Goal: Task Accomplishment & Management: Manage account settings

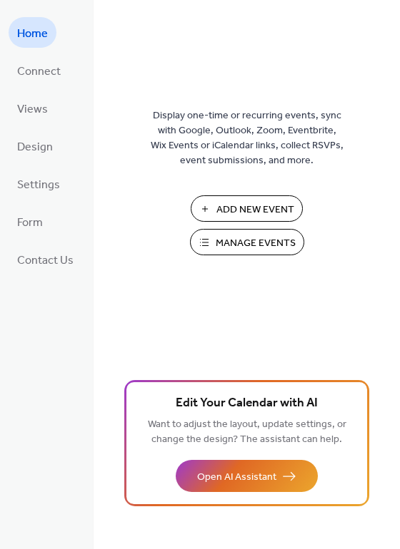
click at [258, 242] on span "Manage Events" at bounding box center [256, 243] width 80 height 15
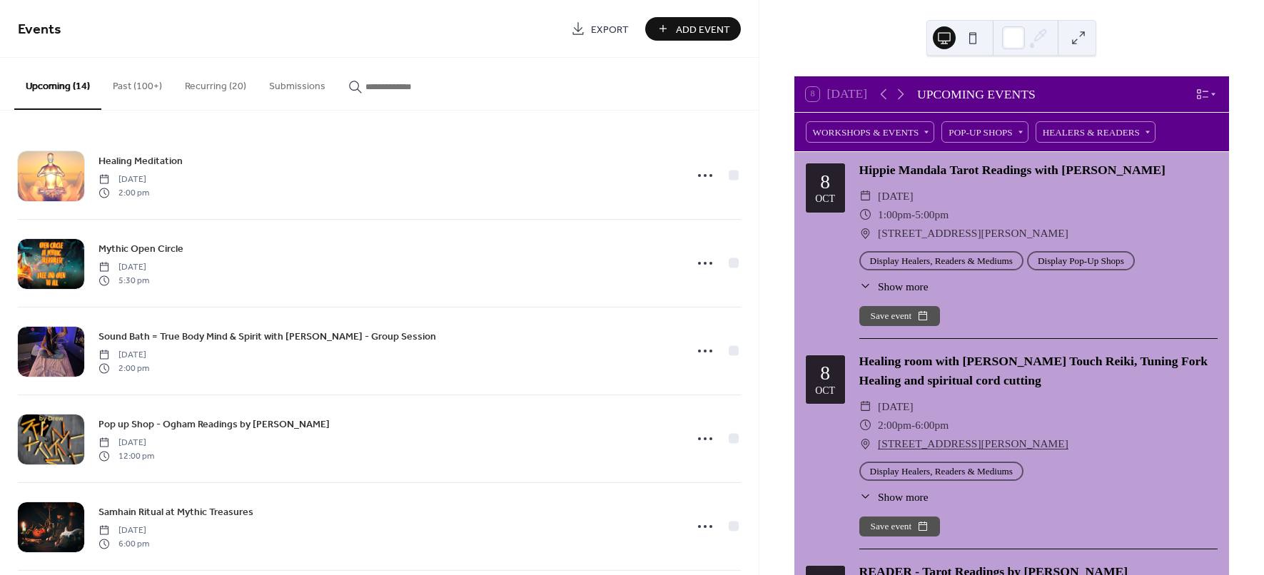
click at [365, 82] on input "button" at bounding box center [408, 86] width 86 height 15
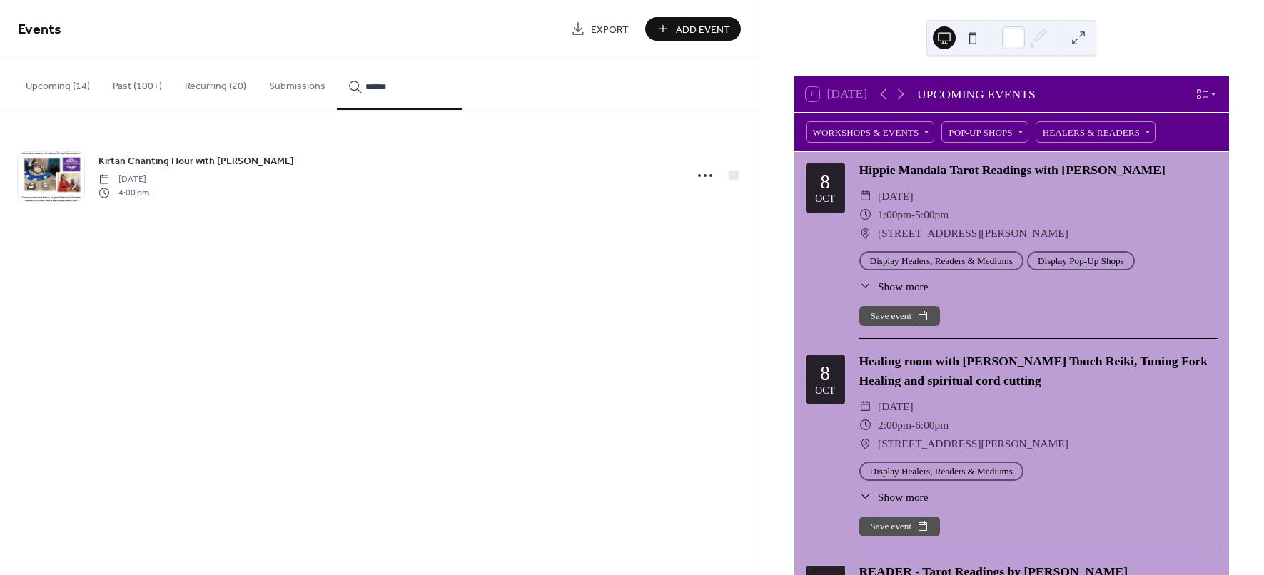
type input "******"
click at [699, 172] on icon at bounding box center [705, 175] width 23 height 23
click at [694, 227] on span "Duplicate" at bounding box center [685, 225] width 38 height 15
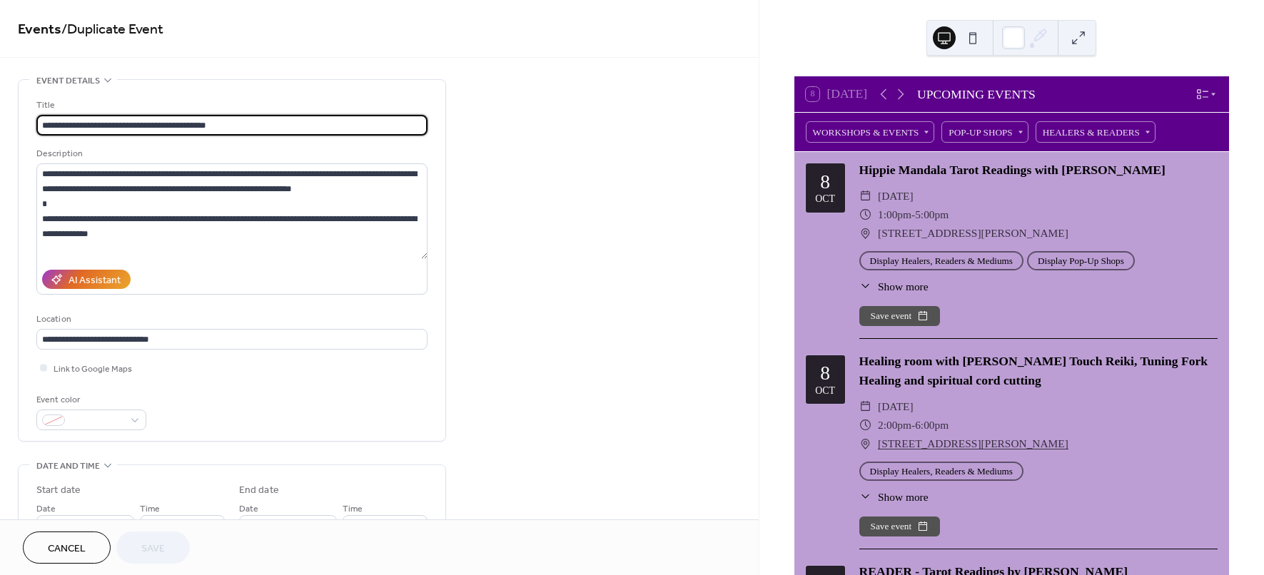
type input "**********"
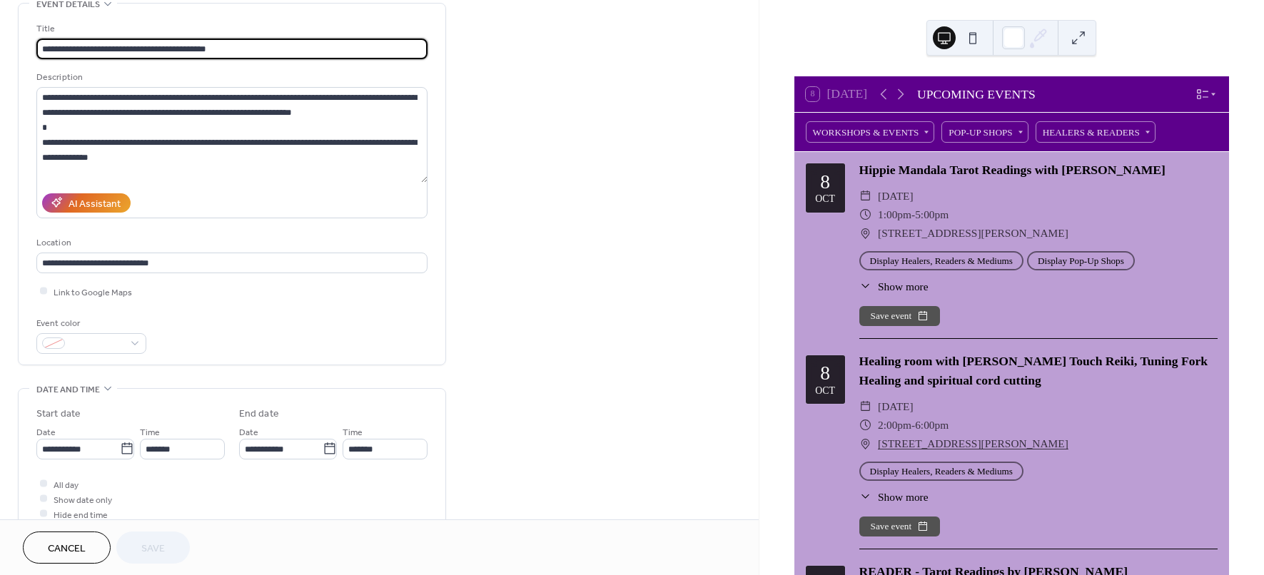
scroll to position [178, 0]
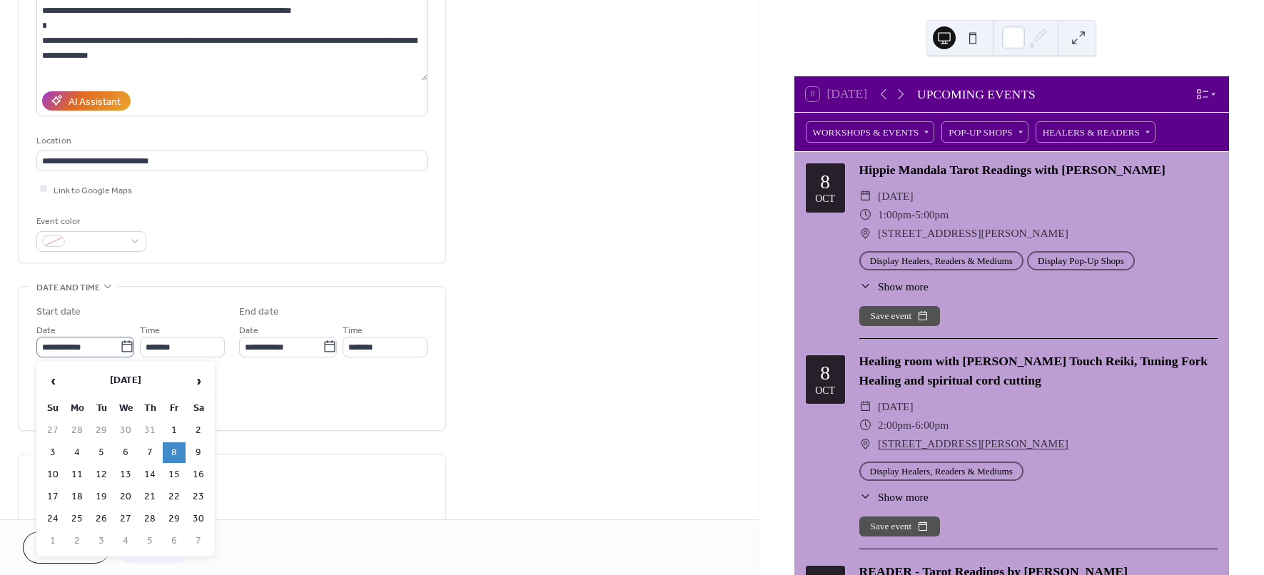
click at [125, 346] on icon at bounding box center [127, 347] width 14 height 14
click at [120, 346] on input "**********" at bounding box center [77, 347] width 83 height 21
click at [203, 381] on span "›" at bounding box center [198, 381] width 21 height 29
click at [167, 434] on td "29" at bounding box center [174, 430] width 23 height 21
type input "**********"
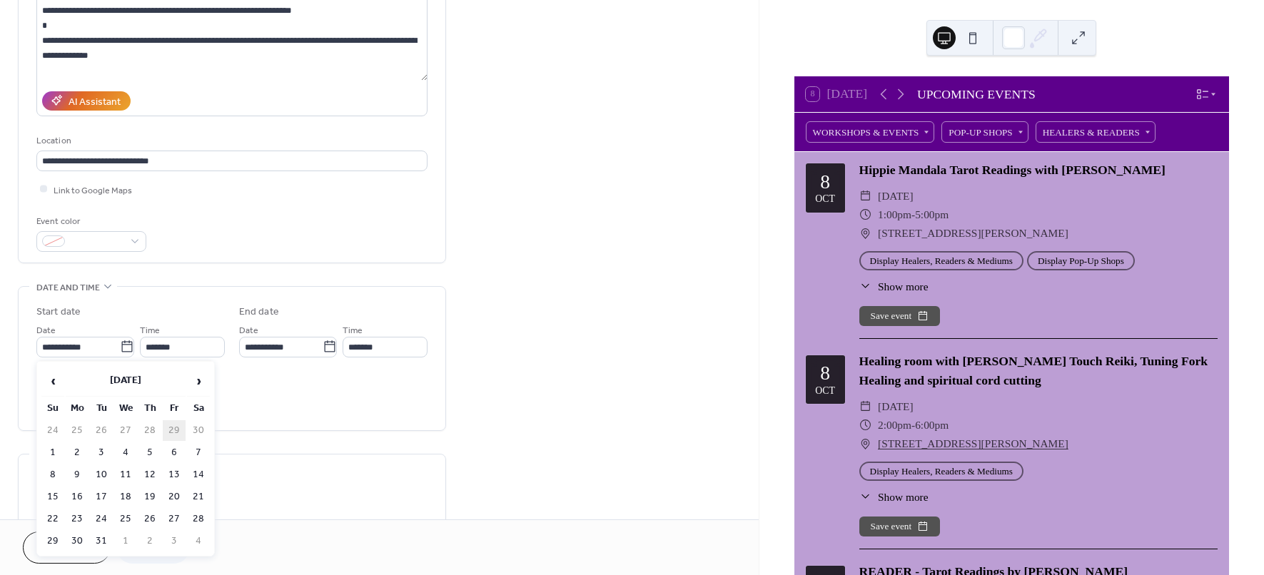
type input "**********"
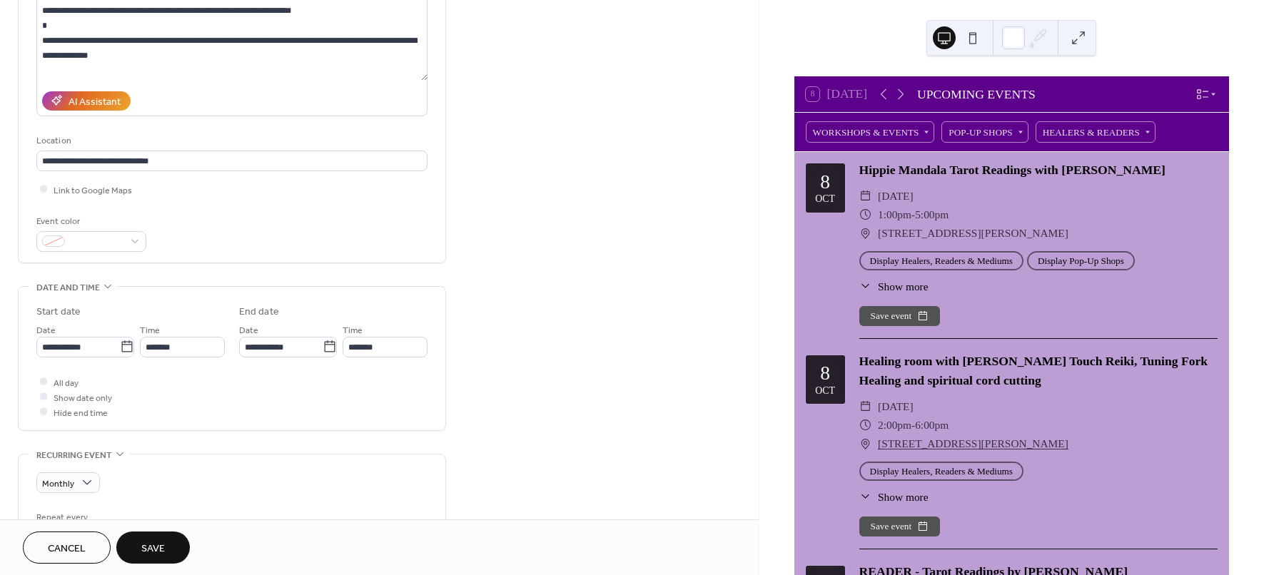
drag, startPoint x: 104, startPoint y: 313, endPoint x: 103, endPoint y: 322, distance: 8.7
click at [103, 320] on div "**********" at bounding box center [130, 331] width 188 height 53
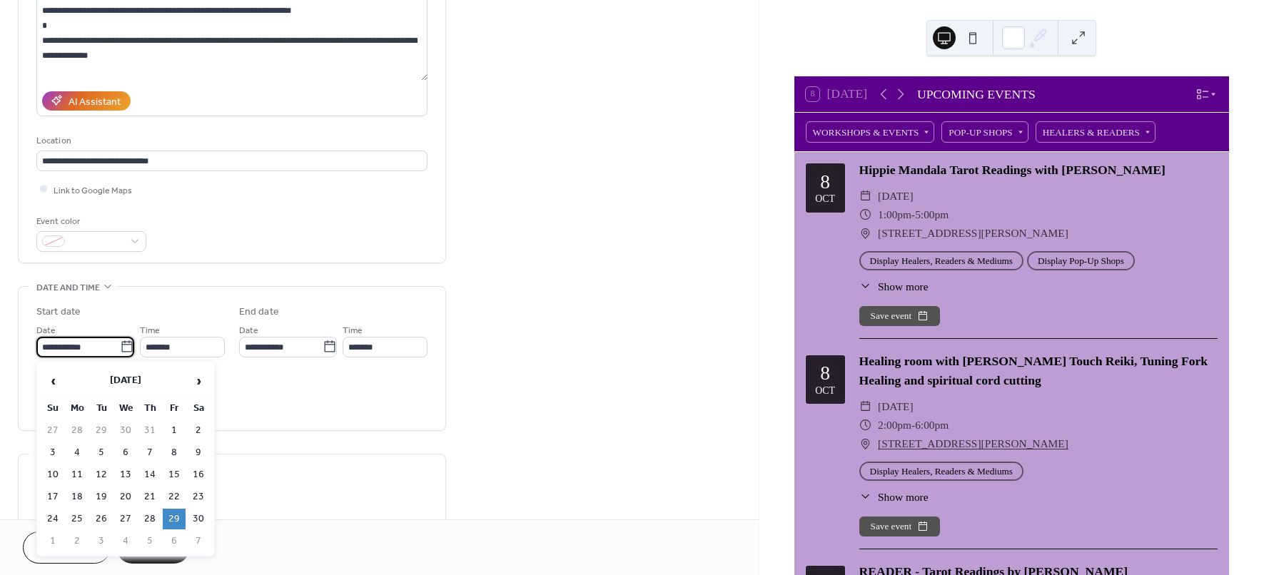
drag, startPoint x: 101, startPoint y: 345, endPoint x: 121, endPoint y: 352, distance: 20.5
click at [102, 348] on input "**********" at bounding box center [77, 347] width 83 height 21
click at [201, 380] on span "›" at bounding box center [198, 381] width 21 height 29
drag, startPoint x: 201, startPoint y: 380, endPoint x: 202, endPoint y: 390, distance: 9.3
click at [201, 387] on span "›" at bounding box center [198, 381] width 21 height 29
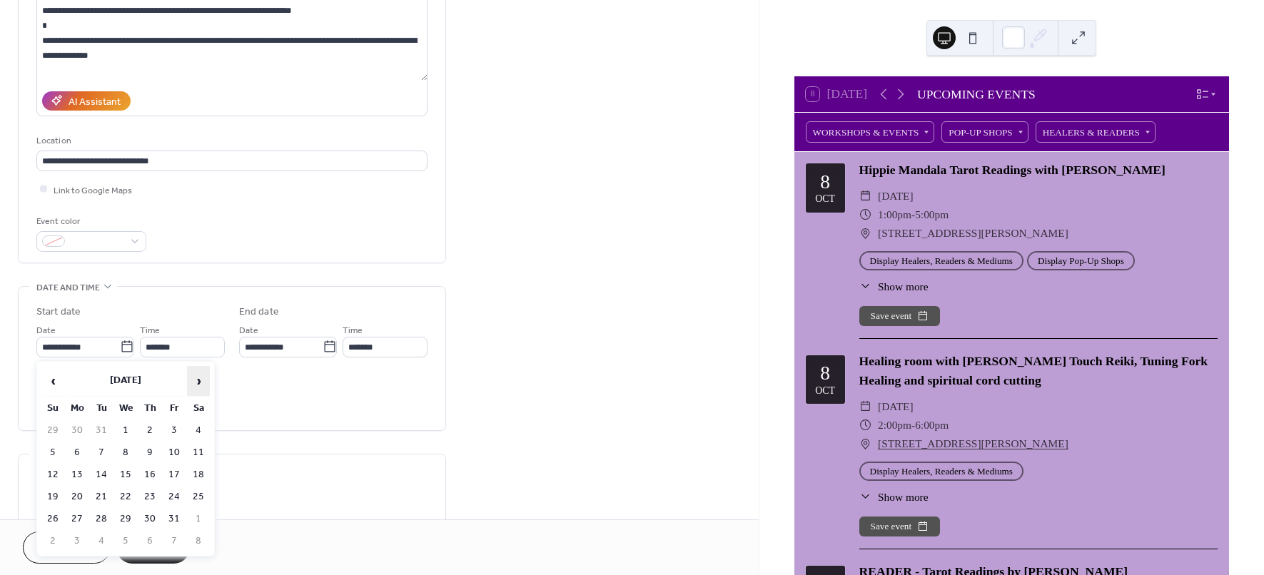
click at [202, 390] on span "›" at bounding box center [198, 381] width 21 height 29
click at [206, 377] on span "›" at bounding box center [198, 381] width 21 height 29
click at [206, 379] on span "›" at bounding box center [198, 381] width 21 height 29
click at [207, 380] on span "›" at bounding box center [198, 381] width 21 height 29
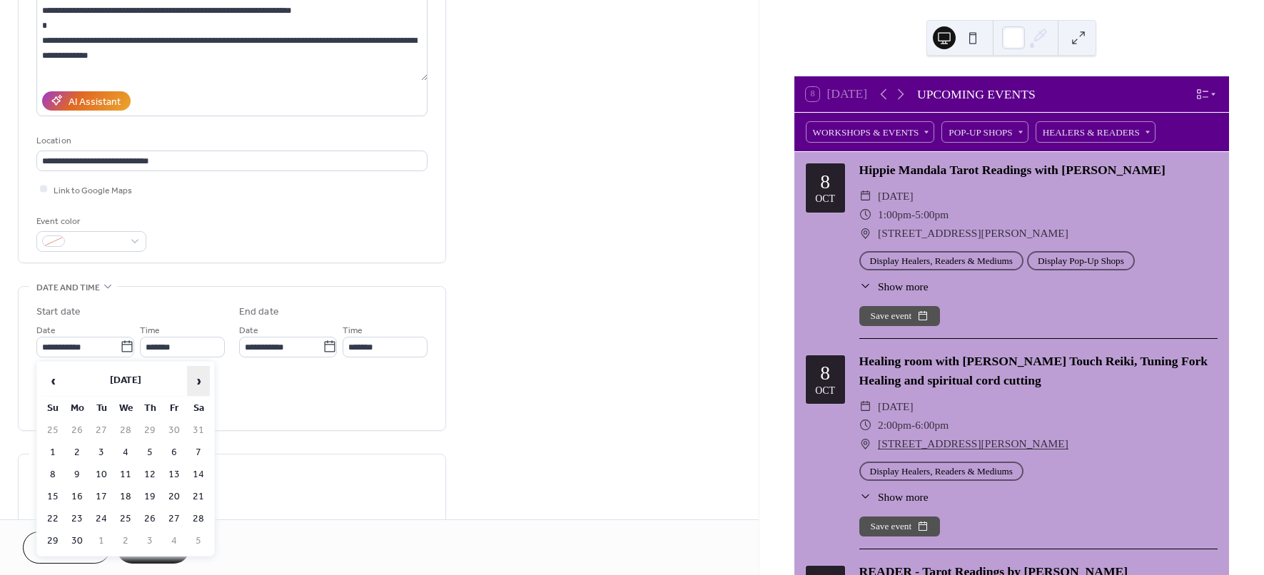
click at [207, 382] on span "›" at bounding box center [198, 381] width 21 height 29
click at [203, 384] on span "›" at bounding box center [198, 381] width 21 height 29
click at [201, 385] on span "›" at bounding box center [198, 381] width 21 height 29
click at [181, 452] on td "10" at bounding box center [174, 452] width 23 height 21
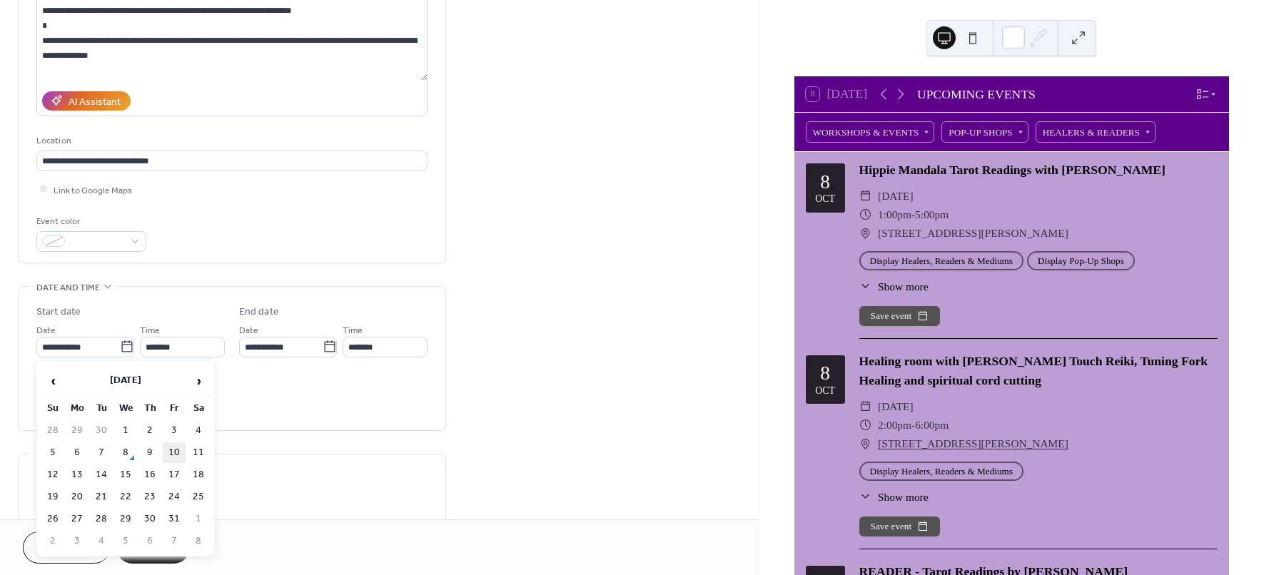
type input "**********"
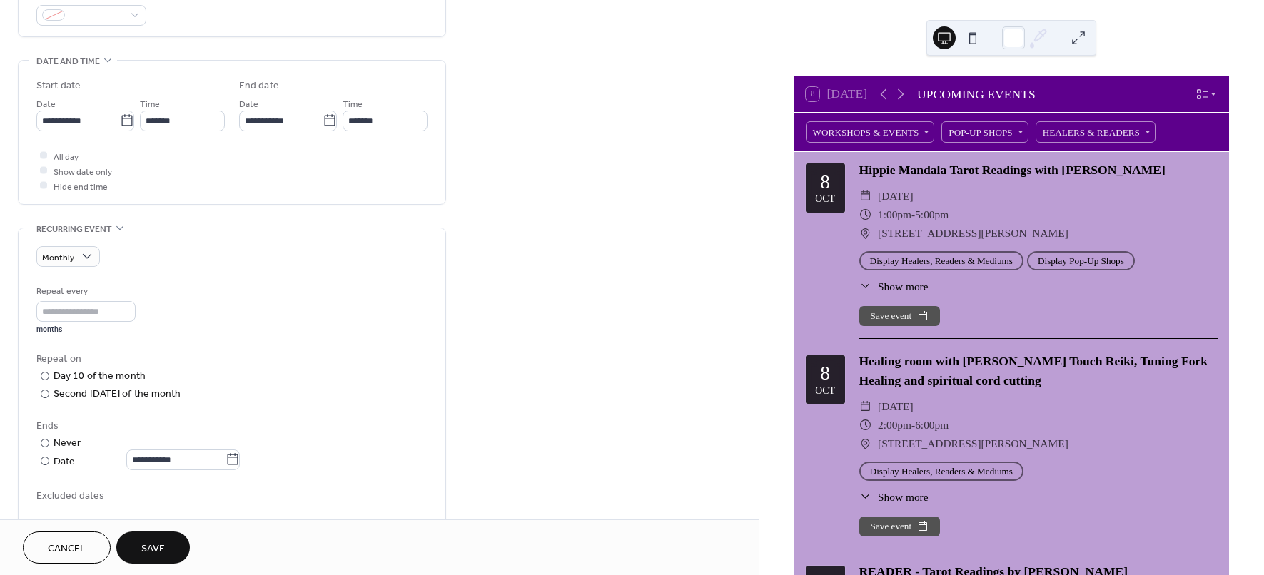
scroll to position [446, 0]
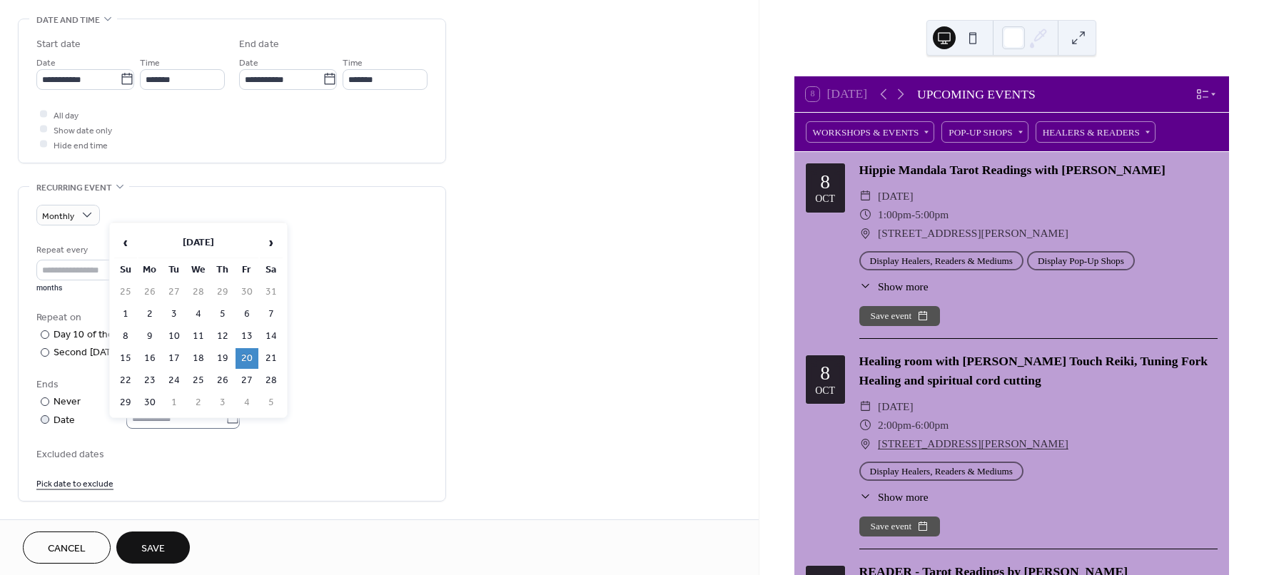
click at [240, 417] on icon at bounding box center [232, 418] width 14 height 14
click at [225, 417] on input "**********" at bounding box center [175, 418] width 99 height 21
click at [268, 245] on span "›" at bounding box center [270, 242] width 21 height 29
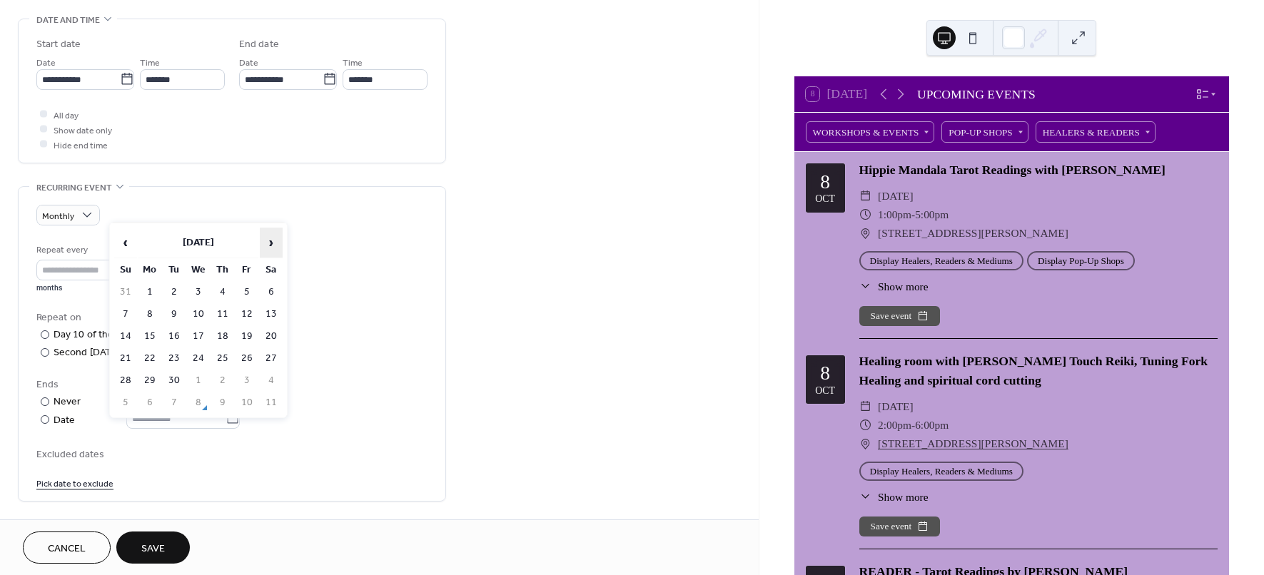
click at [268, 245] on span "›" at bounding box center [270, 242] width 21 height 29
click at [270, 248] on span "›" at bounding box center [270, 242] width 21 height 29
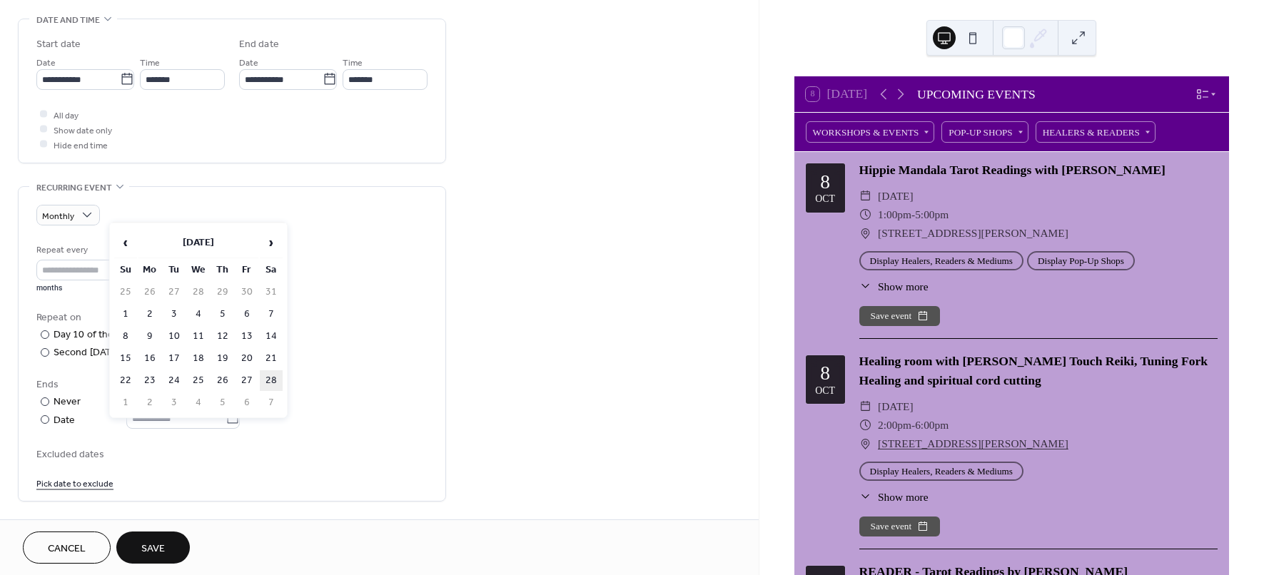
click at [271, 374] on td "28" at bounding box center [271, 380] width 23 height 21
type input "**********"
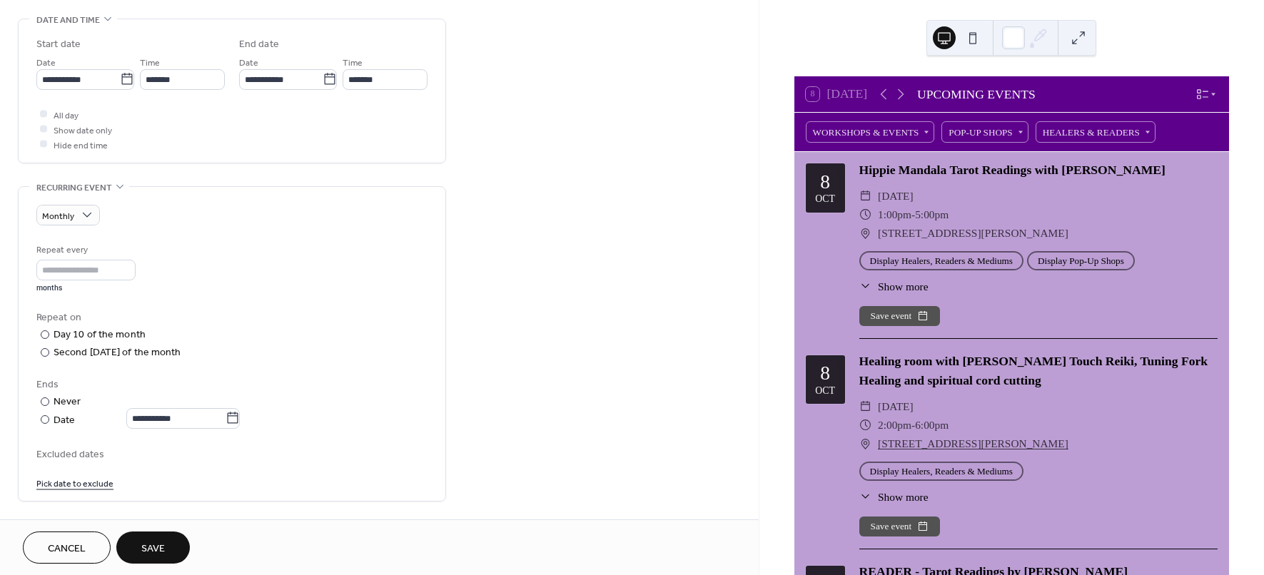
click at [147, 542] on span "Save" at bounding box center [153, 549] width 24 height 15
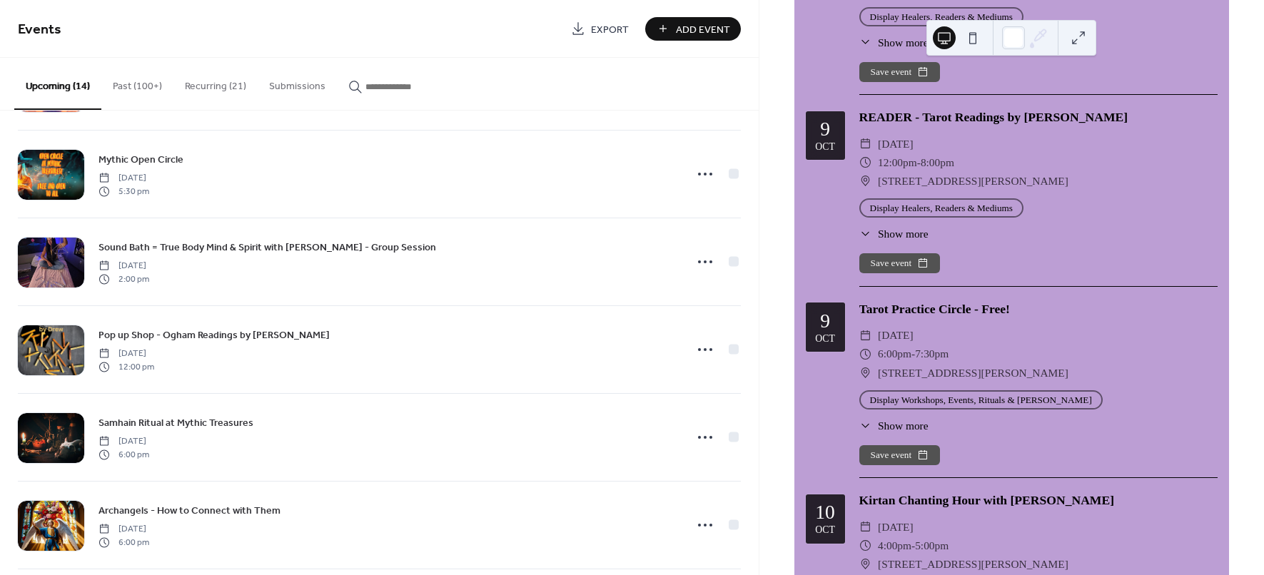
scroll to position [624, 0]
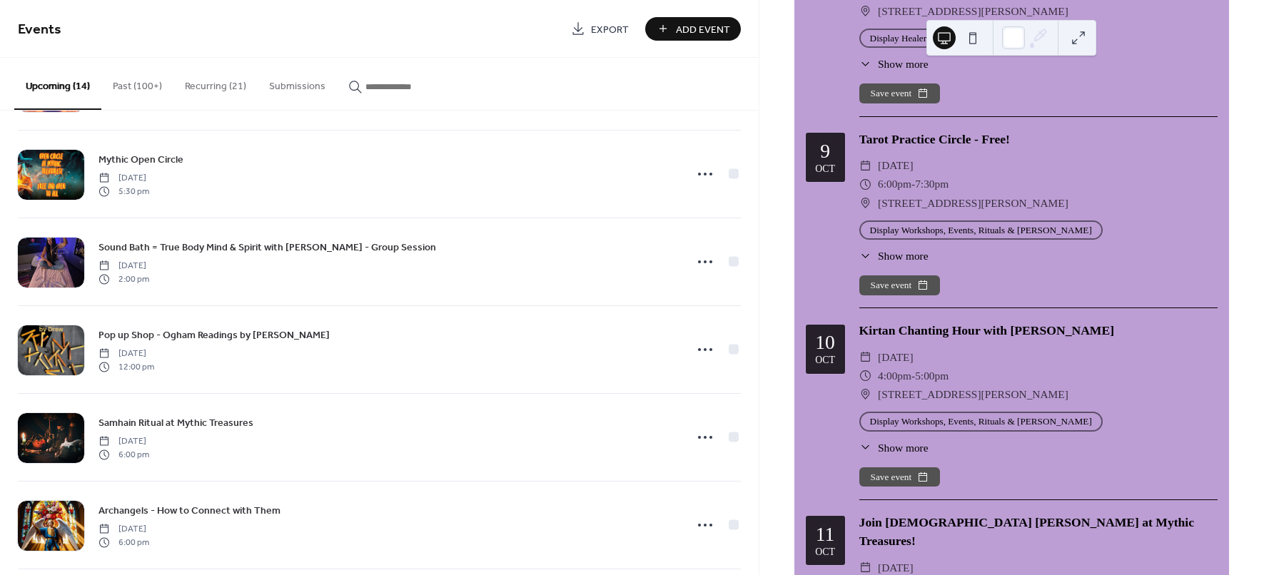
drag, startPoint x: 896, startPoint y: 442, endPoint x: 1058, endPoint y: 428, distance: 163.3
click at [896, 442] on span "Show more" at bounding box center [903, 448] width 51 height 16
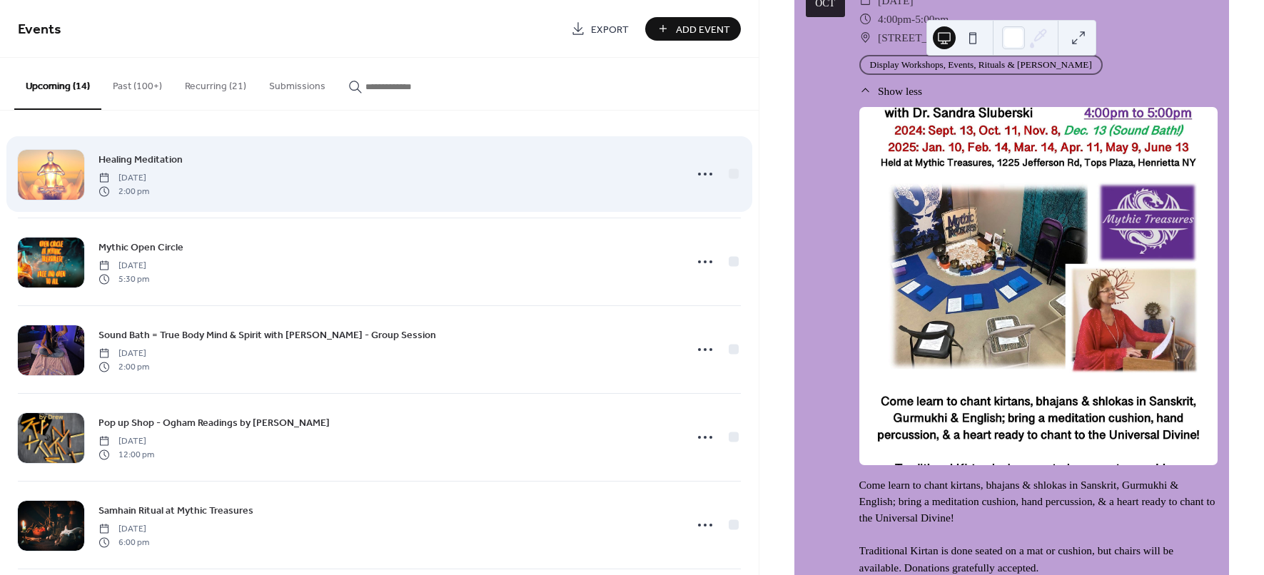
scroll to position [0, 0]
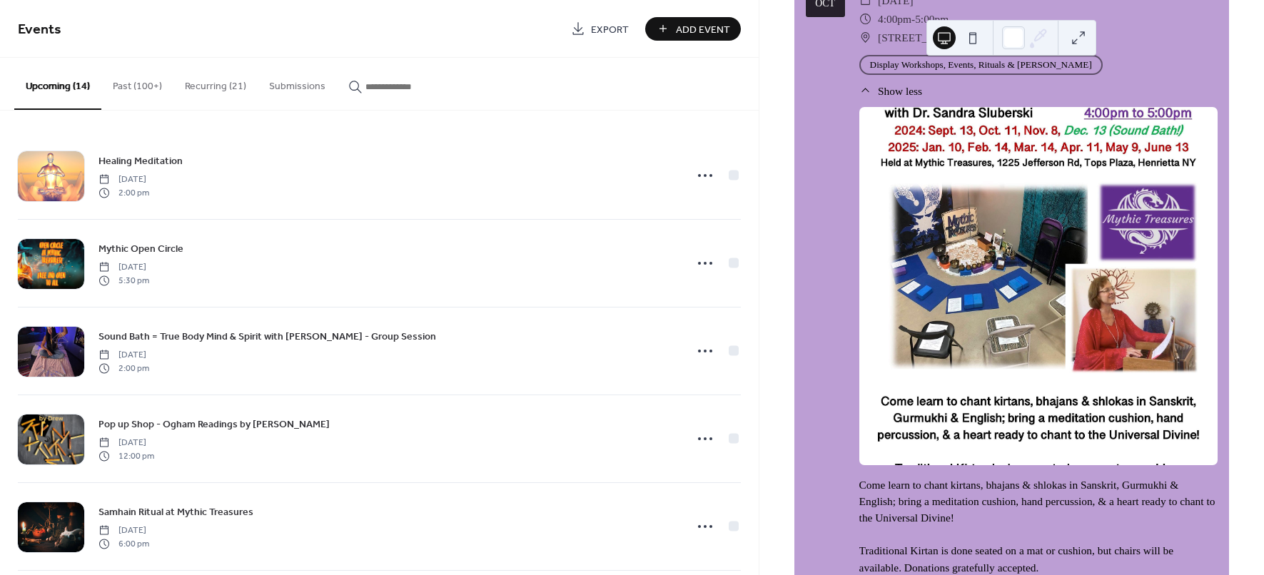
click at [197, 84] on button "Recurring (21)" at bounding box center [215, 83] width 84 height 51
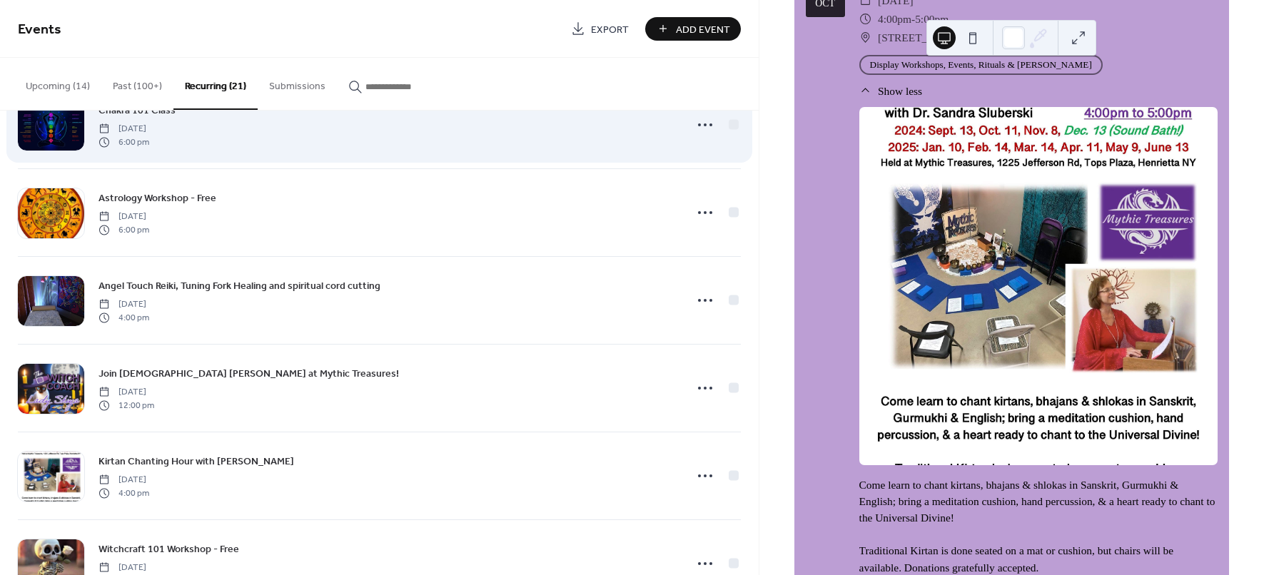
scroll to position [624, 0]
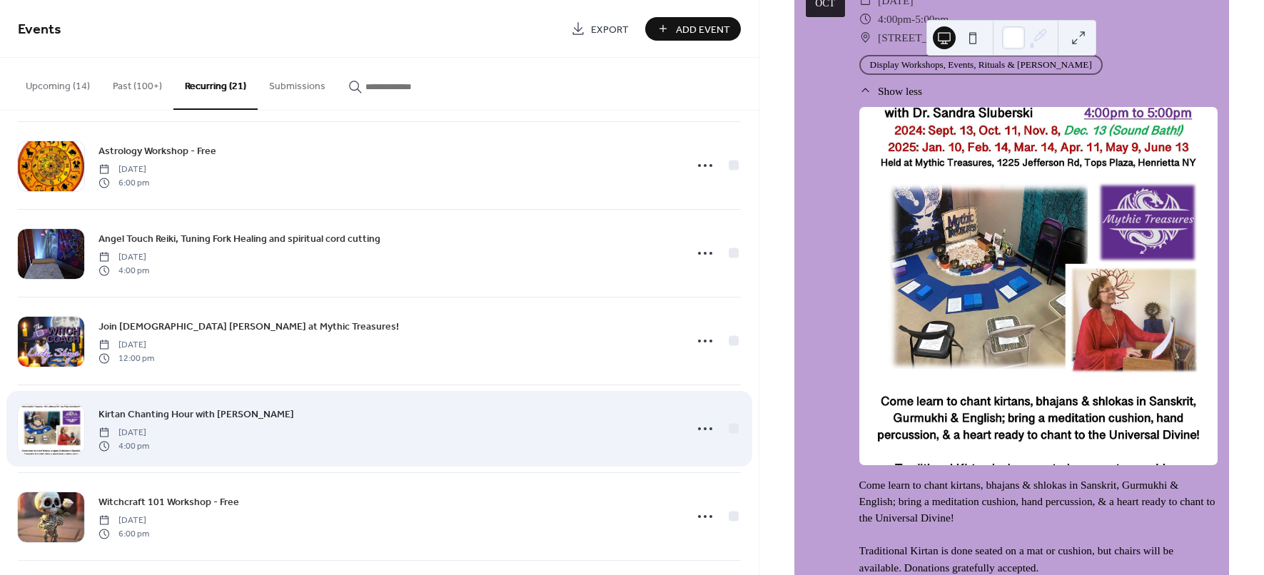
click at [210, 415] on span "Kirtan Chanting Hour with Dr. Sandra Sluberski" at bounding box center [196, 414] width 196 height 15
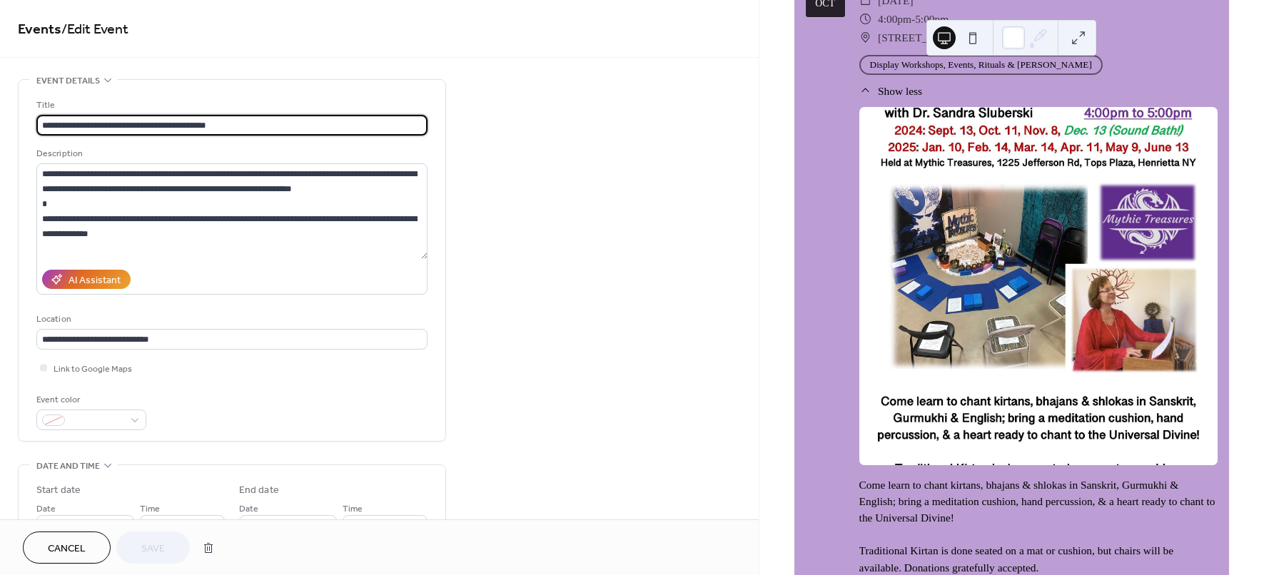
type input "**********"
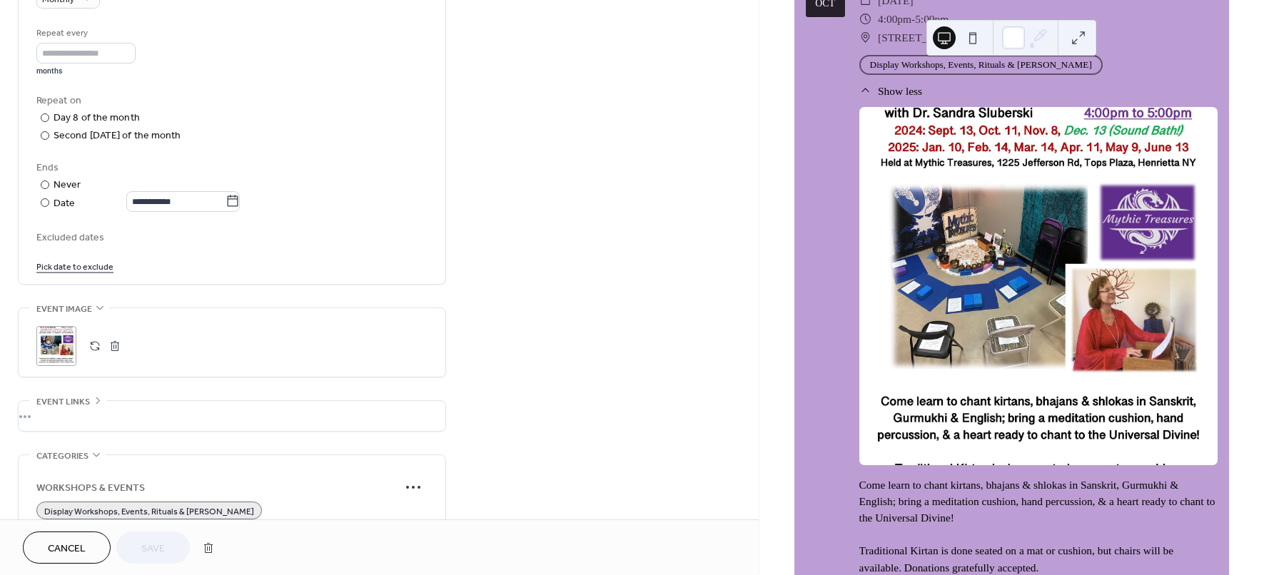
scroll to position [803, 0]
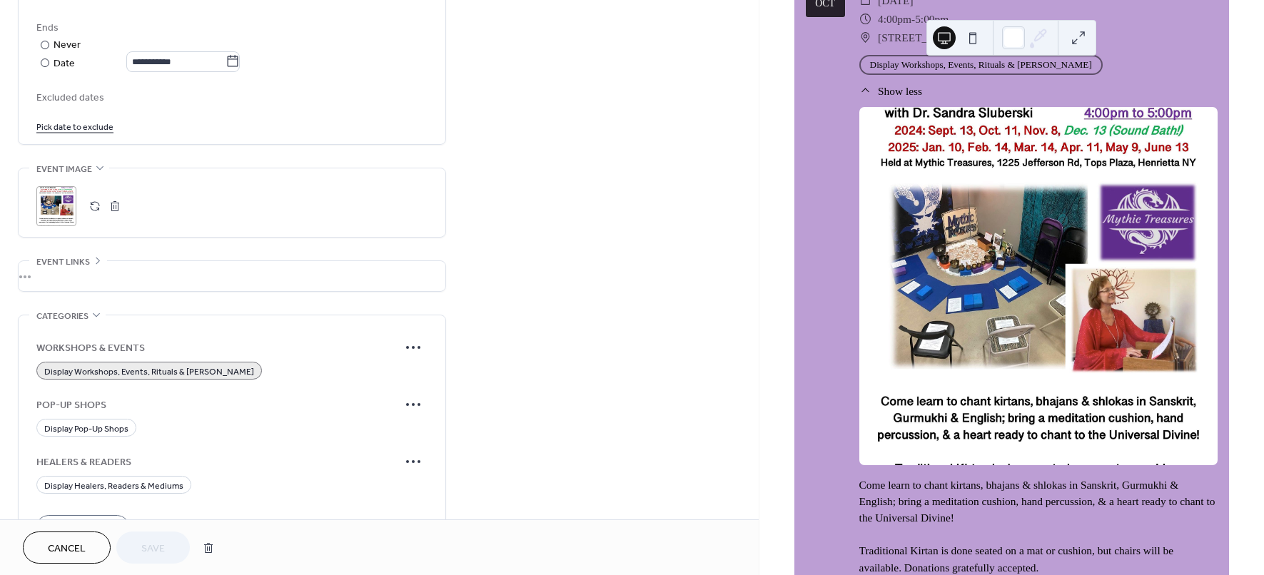
click at [55, 213] on div ";" at bounding box center [56, 206] width 40 height 40
click at [60, 203] on div ";" at bounding box center [56, 206] width 40 height 40
click at [70, 203] on div ";" at bounding box center [56, 206] width 40 height 40
click at [97, 209] on button "button" at bounding box center [95, 206] width 20 height 20
click at [158, 542] on span "Save" at bounding box center [153, 549] width 24 height 15
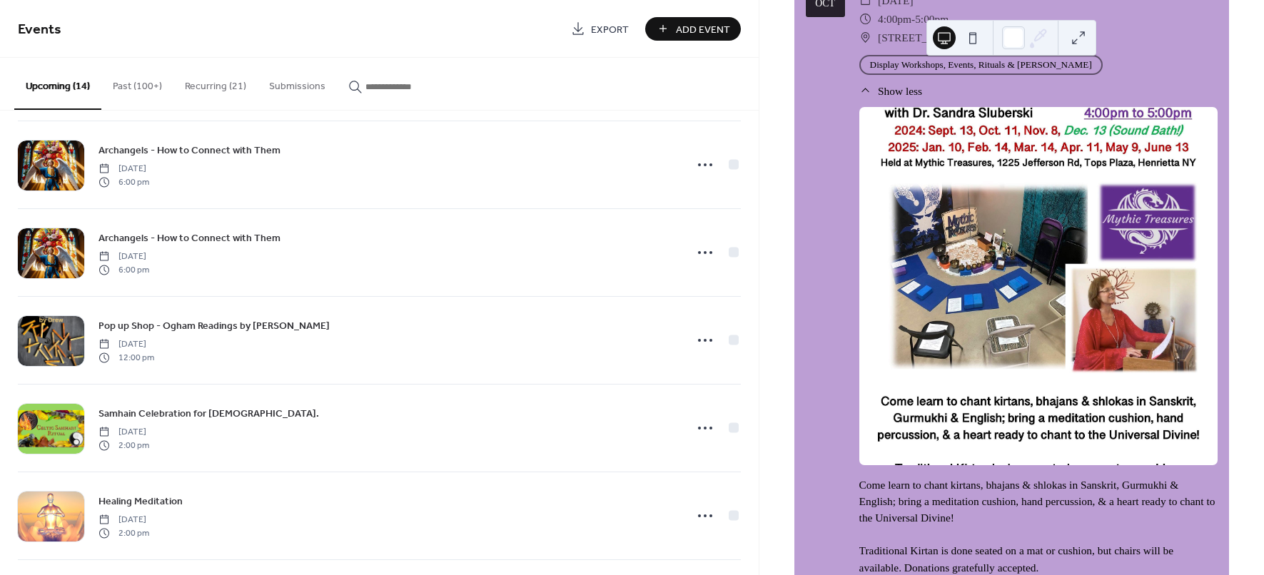
scroll to position [446, 0]
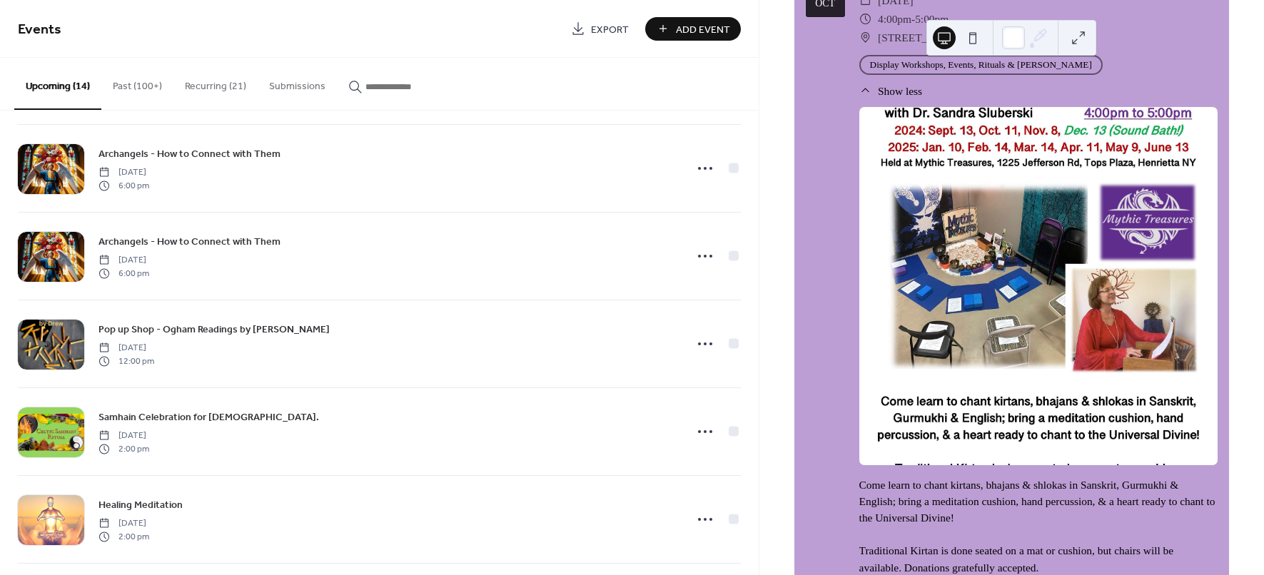
click at [235, 74] on button "Recurring (21)" at bounding box center [215, 83] width 84 height 51
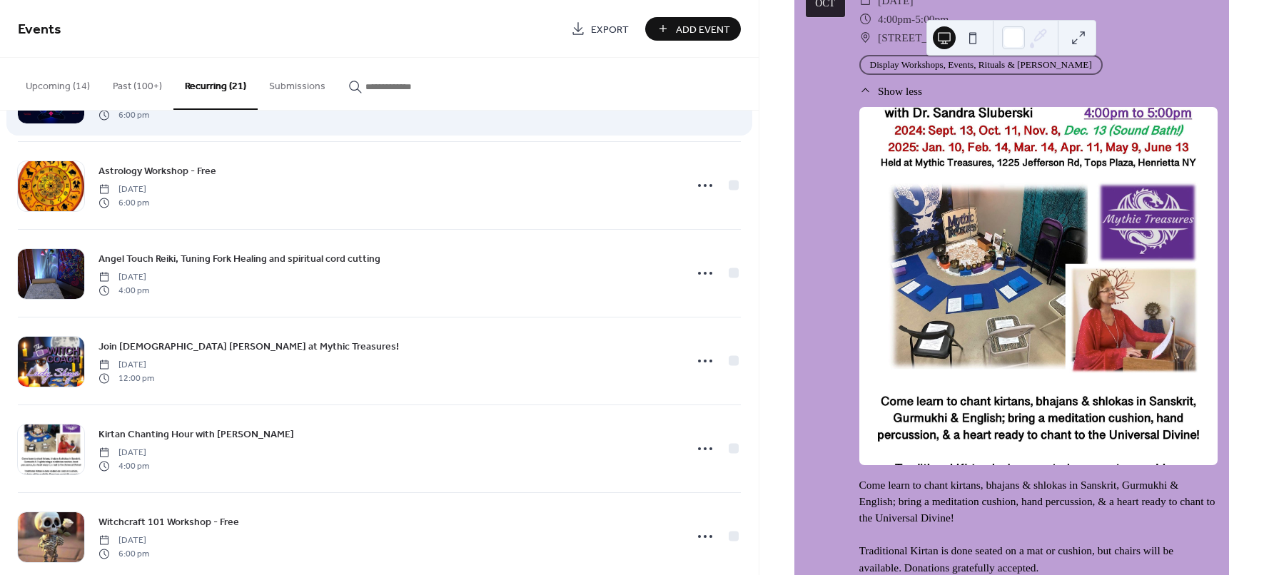
scroll to position [624, 0]
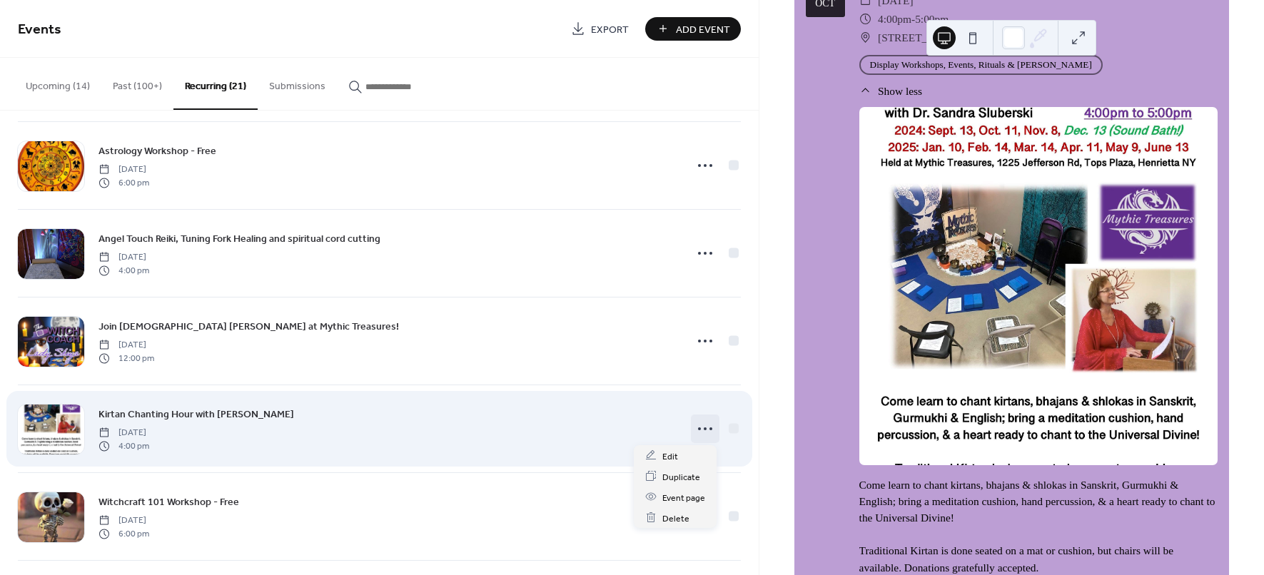
click at [701, 425] on icon at bounding box center [705, 428] width 23 height 23
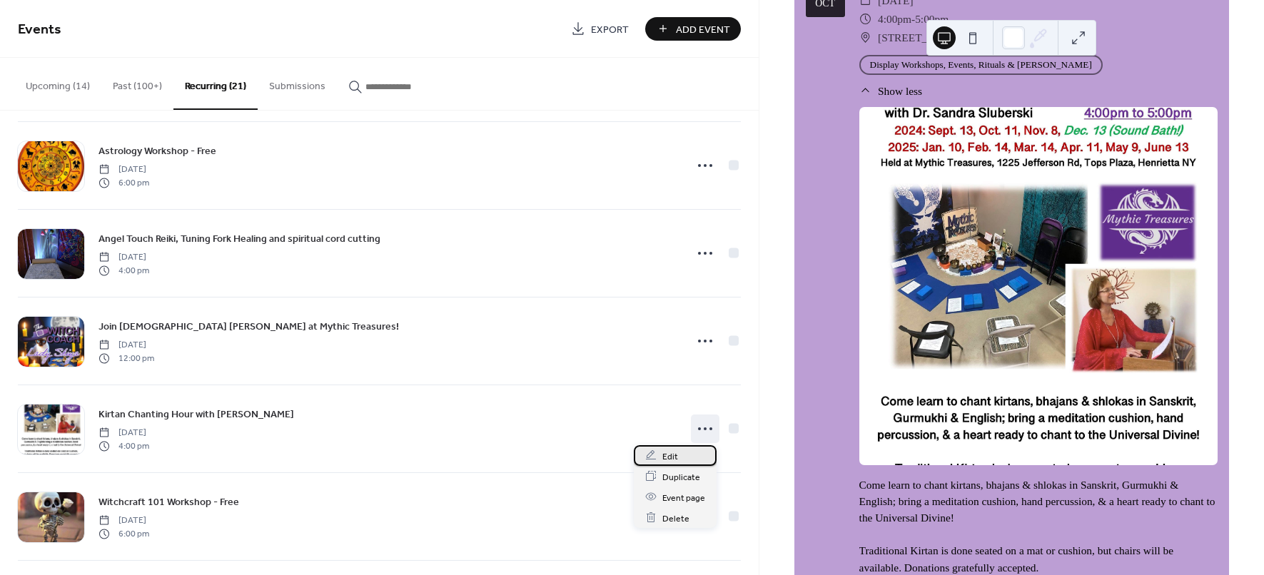
click at [682, 460] on div "Edit" at bounding box center [675, 455] width 83 height 21
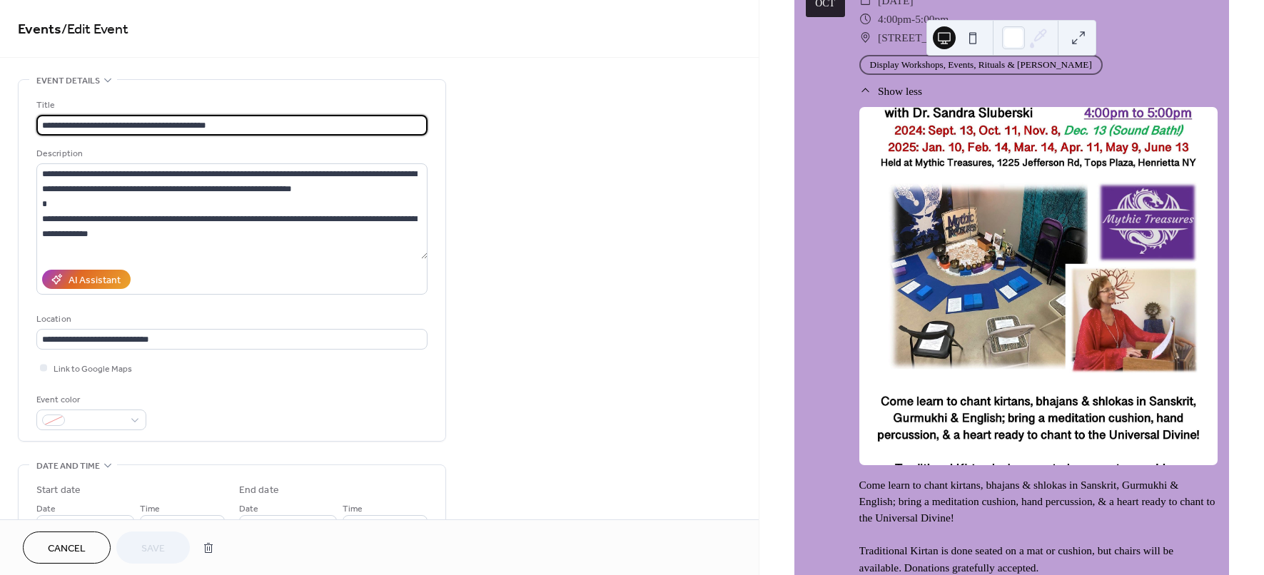
type input "**********"
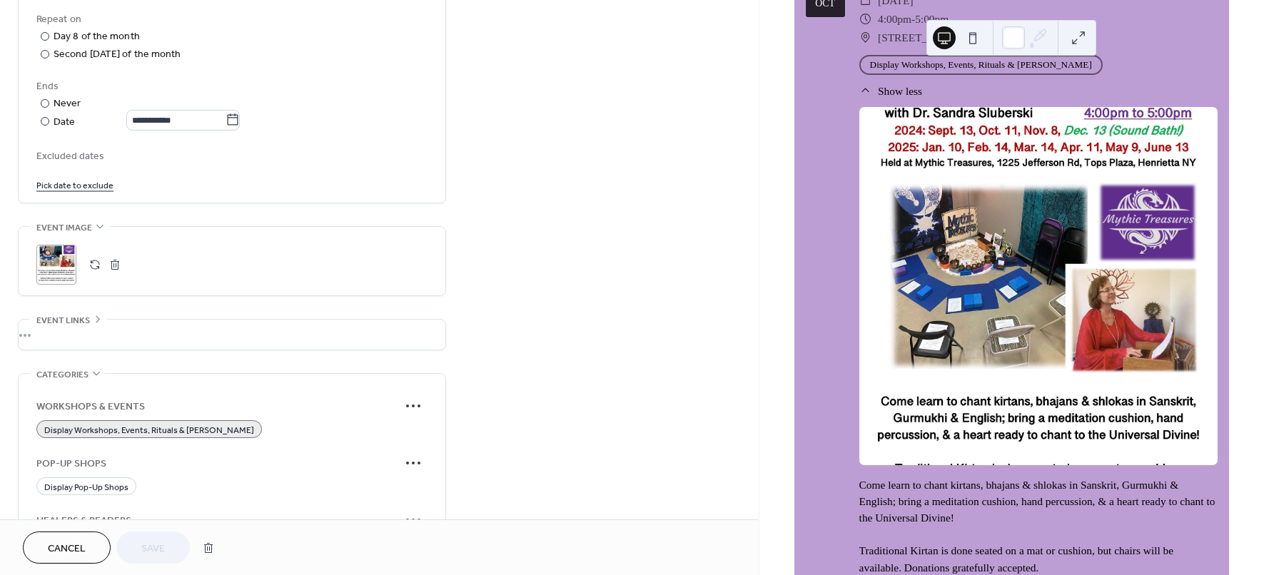
scroll to position [803, 0]
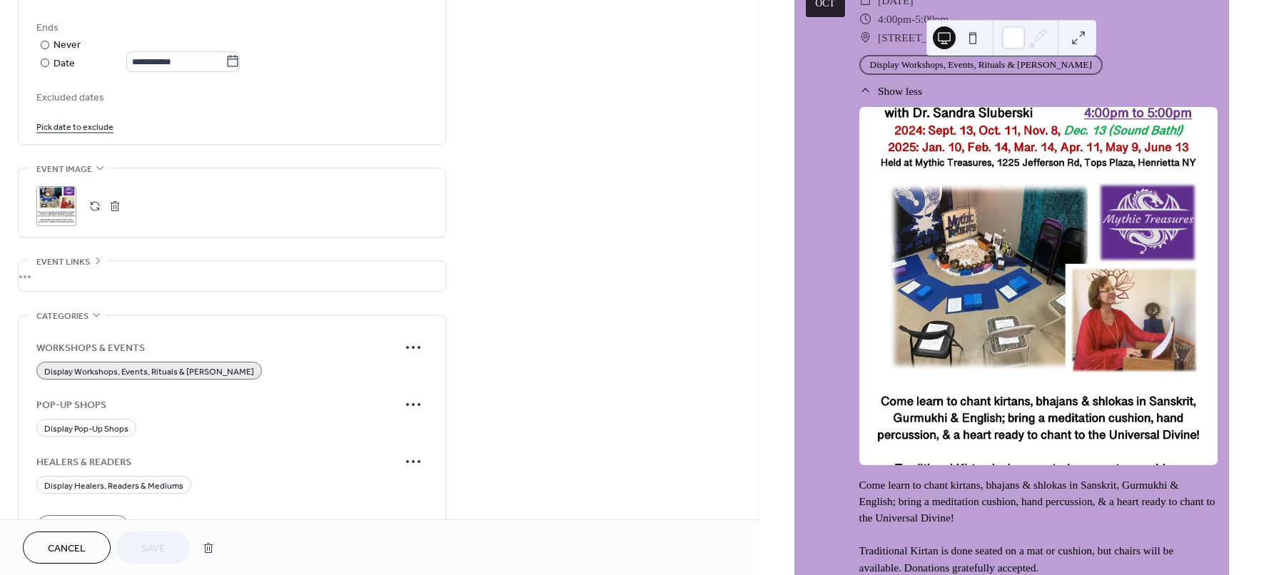
drag, startPoint x: 674, startPoint y: 238, endPoint x: 652, endPoint y: 1, distance: 237.9
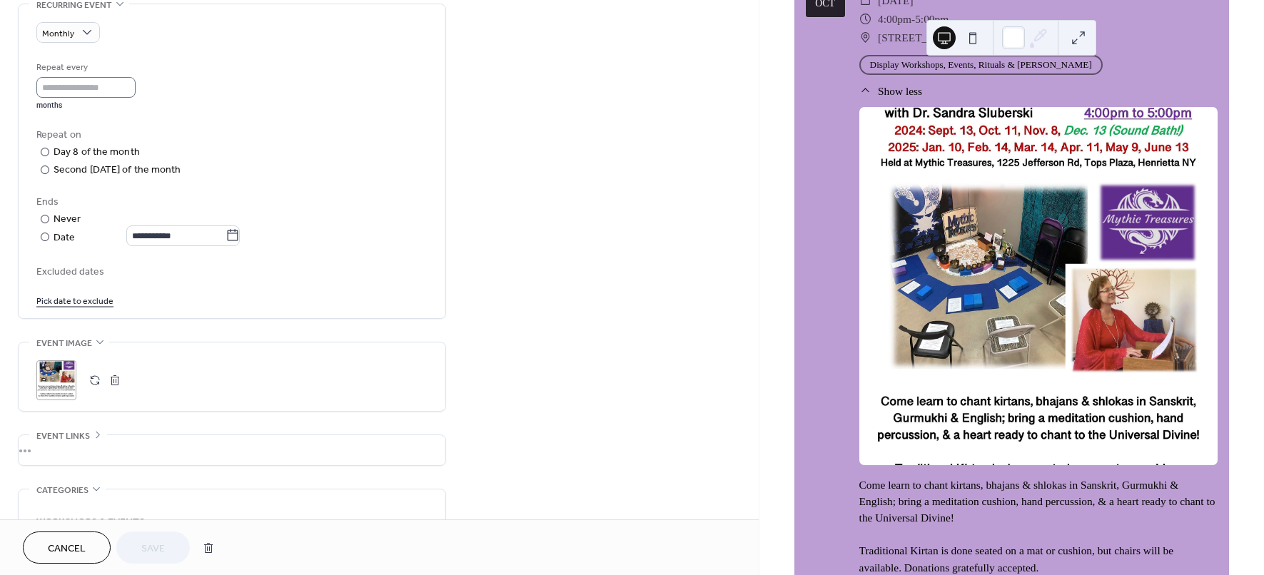
scroll to position [535, 0]
